Goal: Find specific page/section: Find specific page/section

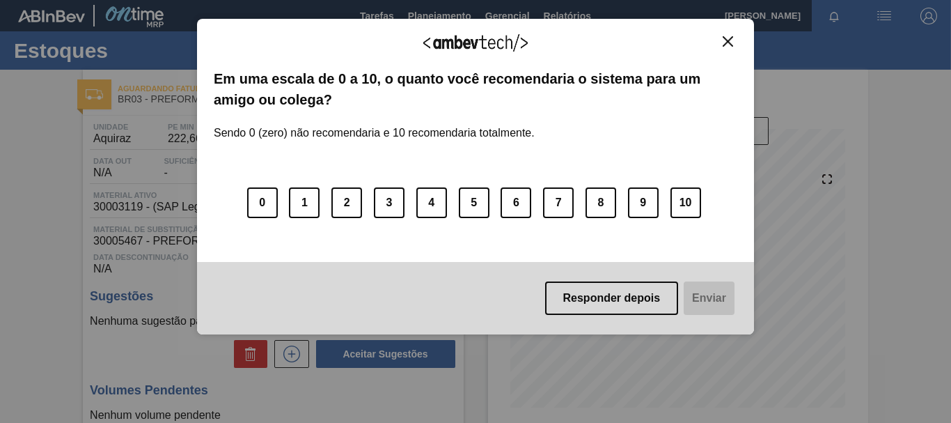
click at [735, 46] on button "Close" at bounding box center [728, 42] width 19 height 12
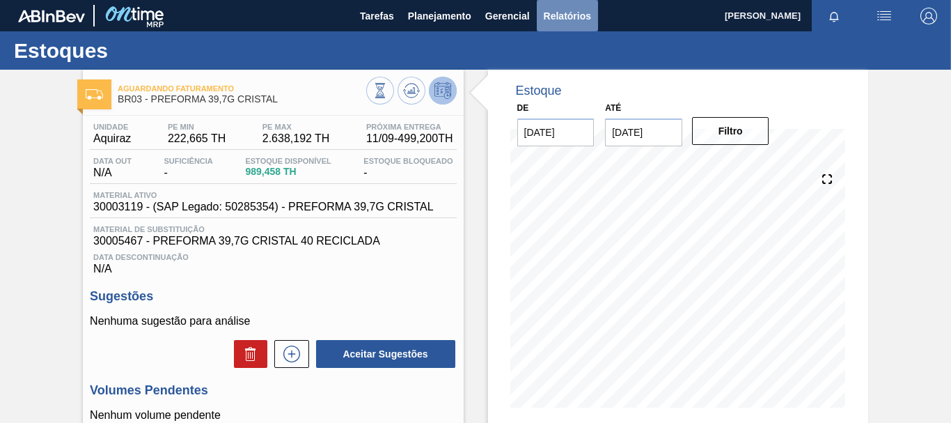
click at [556, 17] on span "Relatórios" at bounding box center [567, 16] width 47 height 17
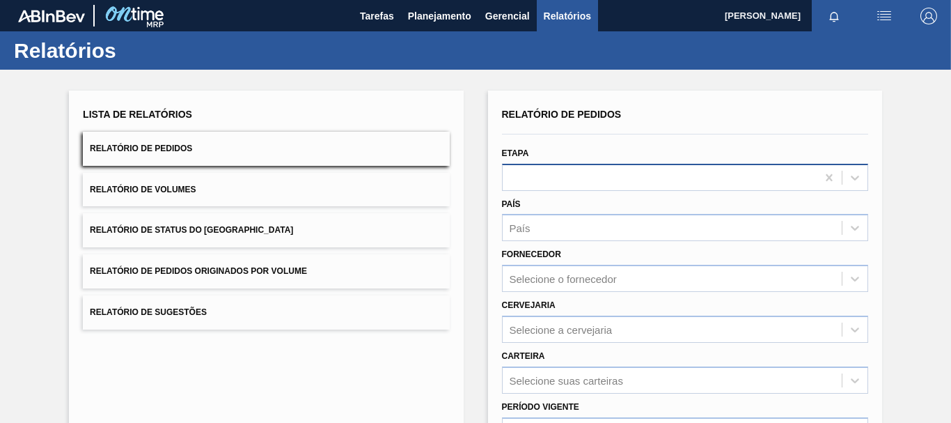
click at [574, 178] on div at bounding box center [660, 177] width 314 height 20
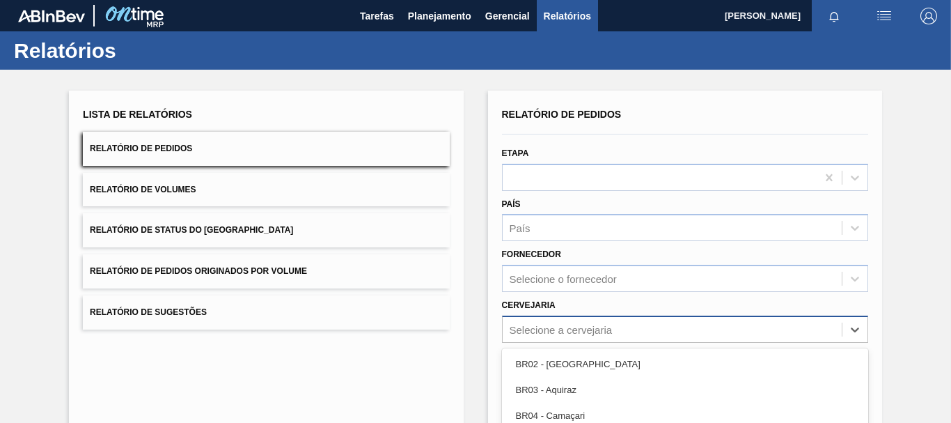
scroll to position [117, 0]
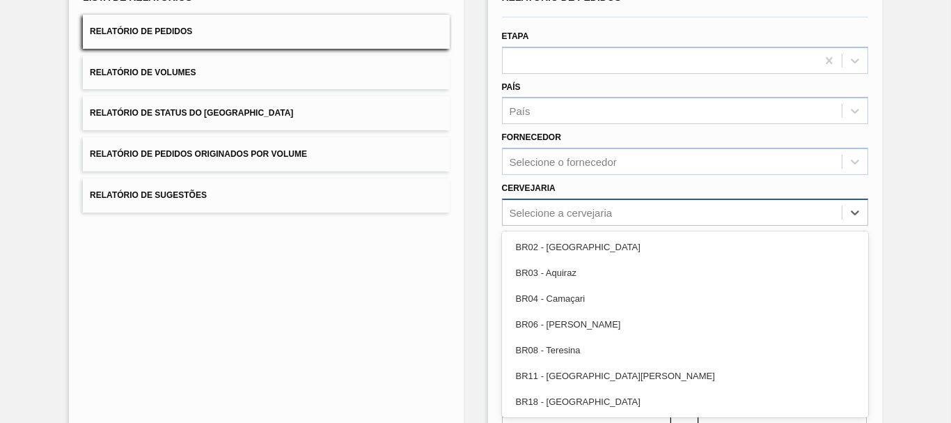
click at [572, 226] on div "option BR02 - [GEOGRAPHIC_DATA] focused, 1 of 7. 7 results available. Use Up an…" at bounding box center [685, 211] width 366 height 27
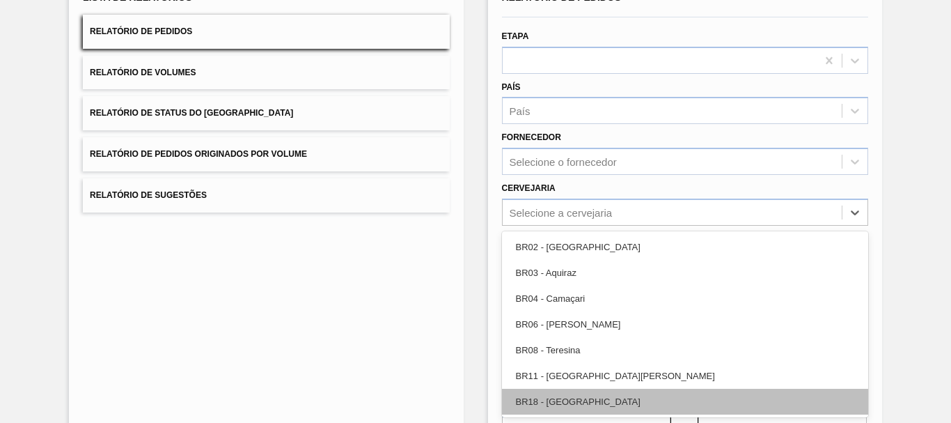
click at [567, 401] on div "BR18 - [GEOGRAPHIC_DATA]" at bounding box center [685, 402] width 366 height 26
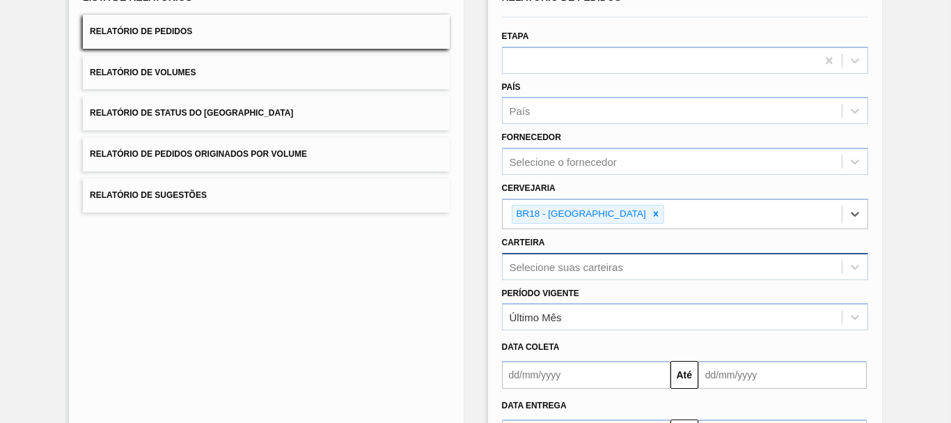
scroll to position [194, 0]
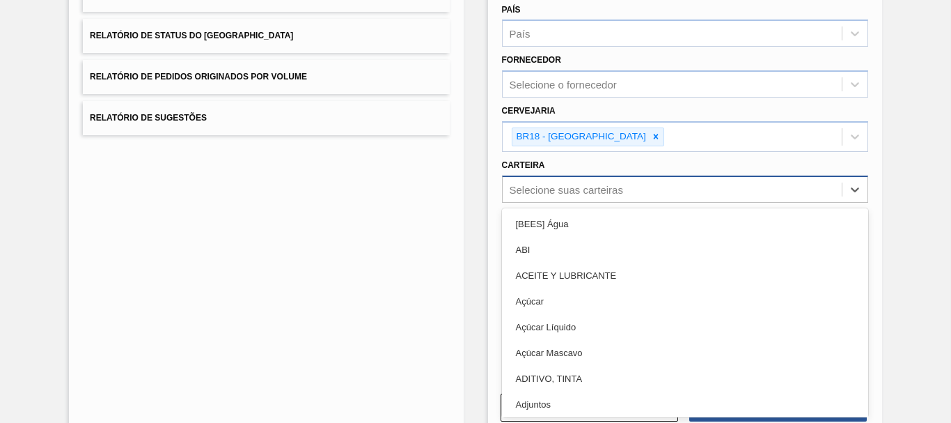
click at [625, 203] on div "option ACEITE Y LUBRICANTE focused, 3 of 101. 101 results available. Use Up and…" at bounding box center [685, 188] width 366 height 27
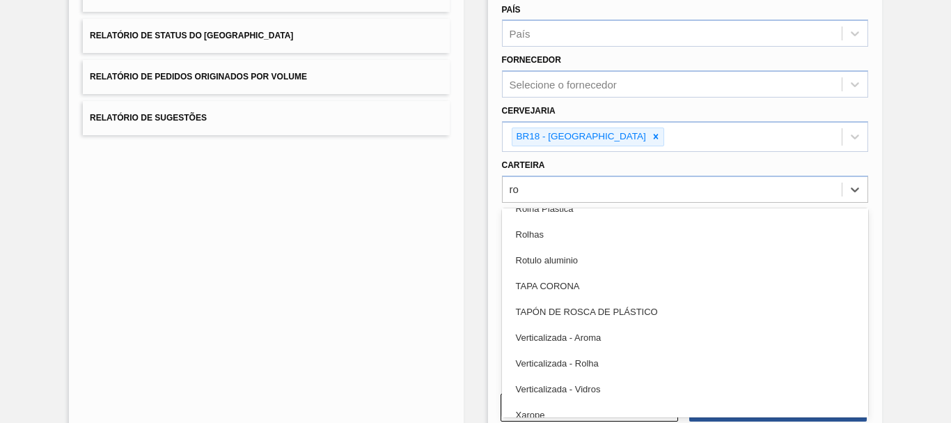
scroll to position [363, 0]
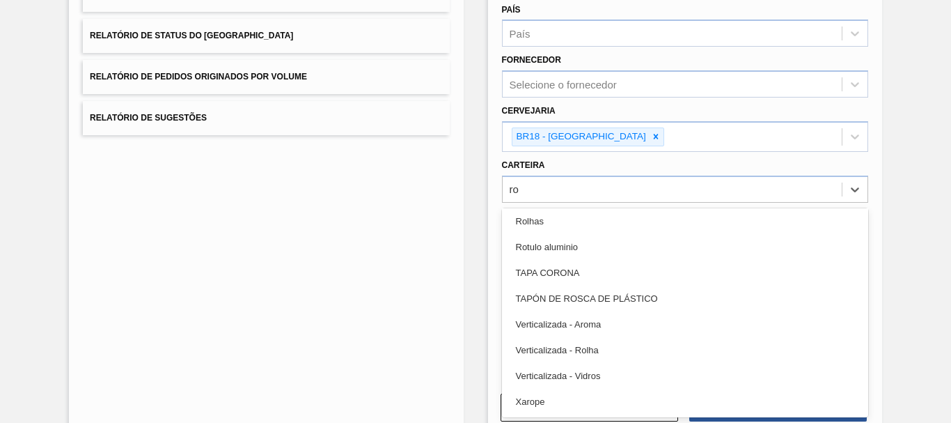
type input "ro"
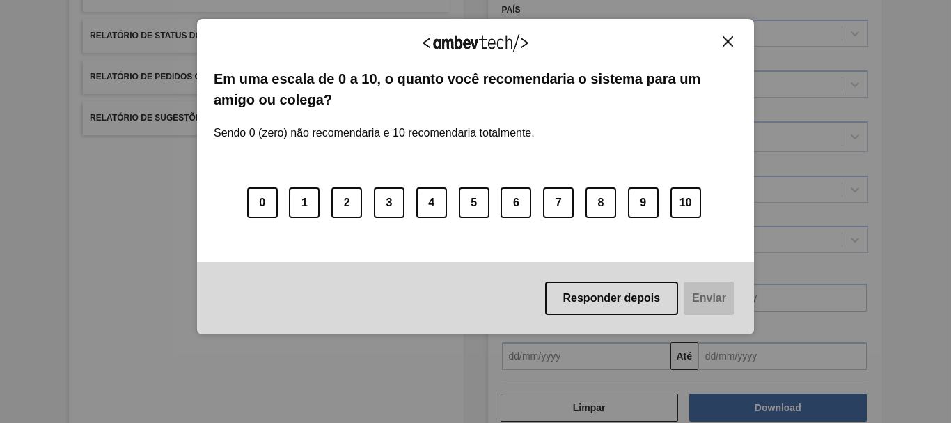
click at [724, 40] on img "Close" at bounding box center [728, 41] width 10 height 10
click at [731, 45] on img "Close" at bounding box center [728, 41] width 10 height 10
